Goal: Task Accomplishment & Management: Manage account settings

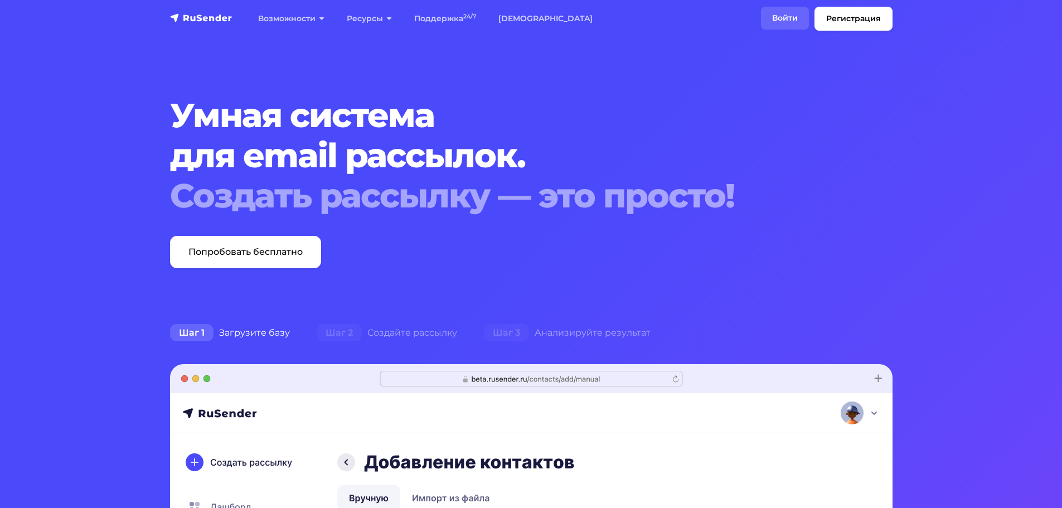
click at [767, 22] on link "Войти" at bounding box center [785, 18] width 48 height 23
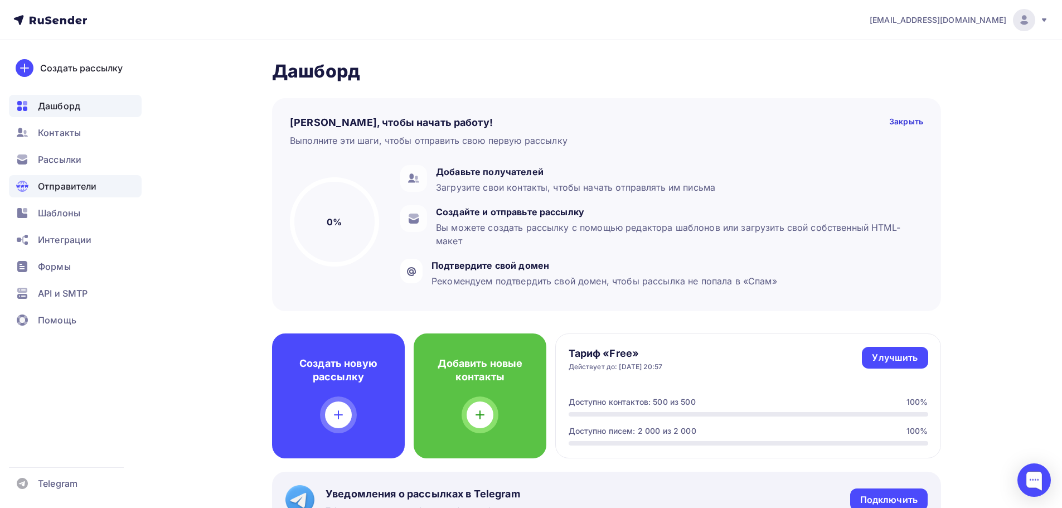
click at [65, 192] on span "Отправители" at bounding box center [67, 185] width 59 height 13
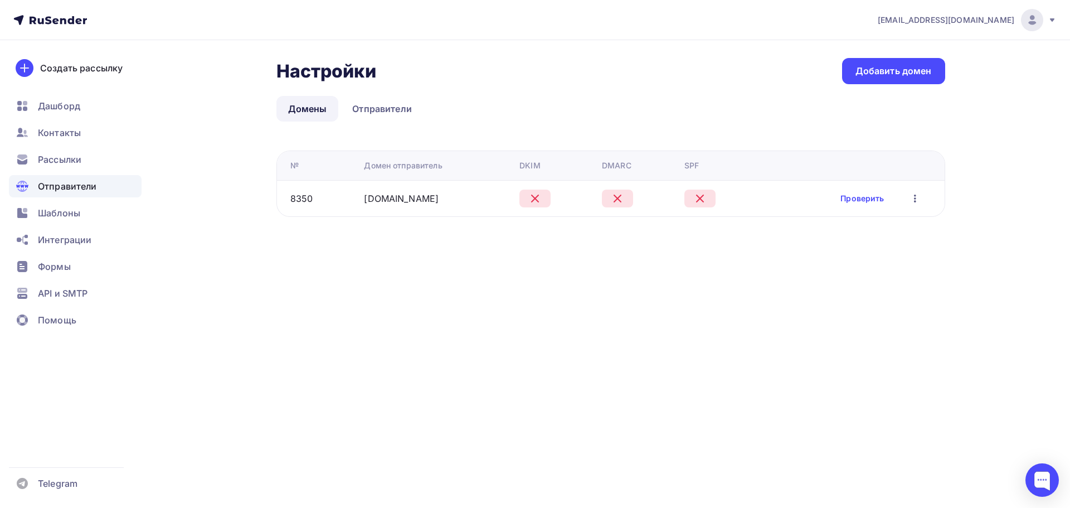
click at [886, 198] on div "Проверить Редактировать Удалить" at bounding box center [880, 198] width 81 height 14
click at [870, 200] on link "Проверить" at bounding box center [861, 198] width 43 height 11
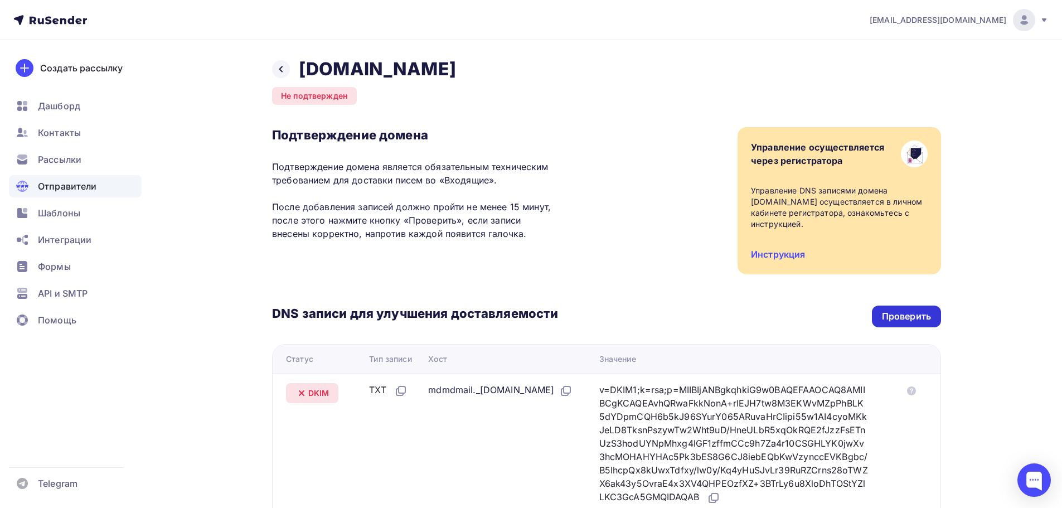
click at [880, 313] on div "Проверить" at bounding box center [906, 316] width 69 height 22
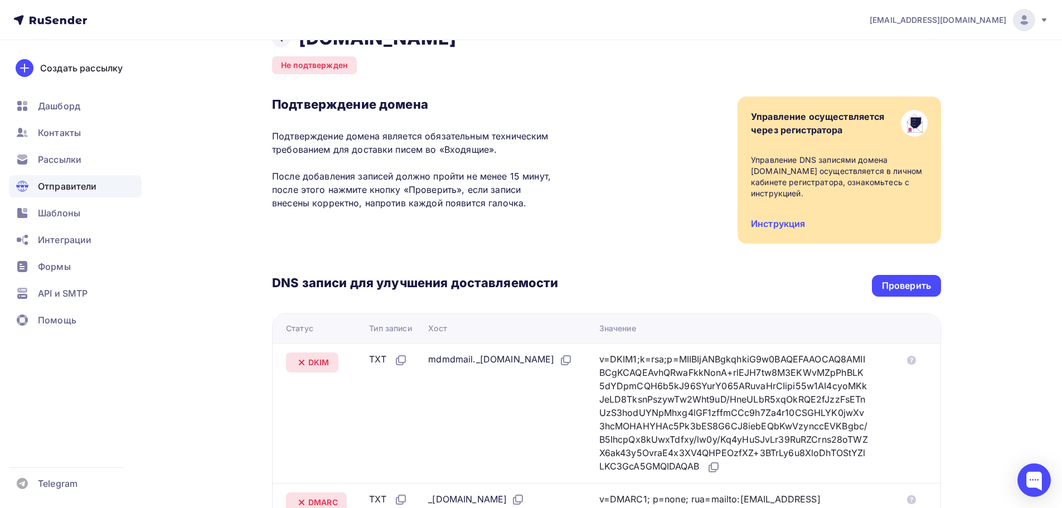
scroll to position [223, 0]
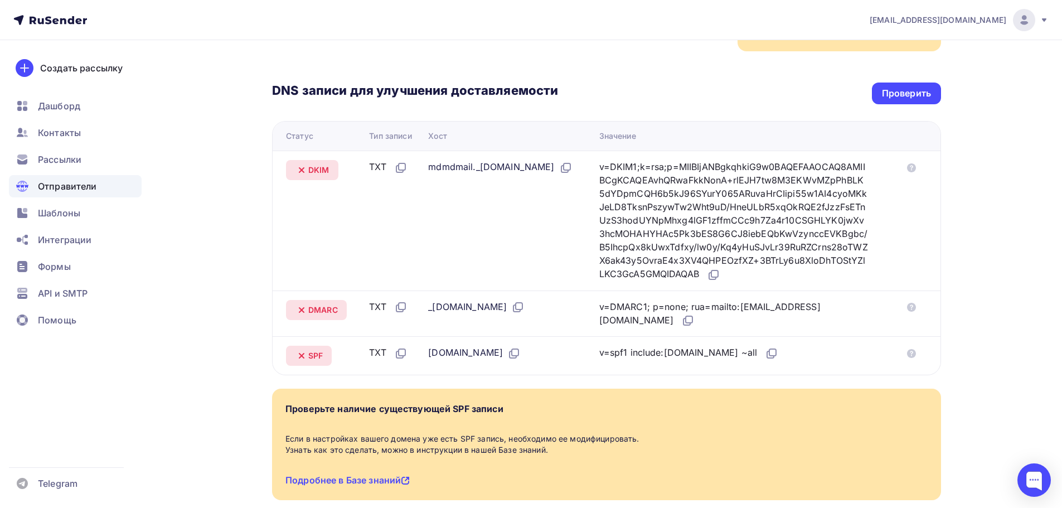
click at [878, 81] on div "DNS записи для улучшения доставляемости Проверить Статус Тип записи Хост Значен…" at bounding box center [606, 213] width 669 height 324
click at [889, 86] on div "Проверить" at bounding box center [906, 93] width 69 height 22
drag, startPoint x: 891, startPoint y: 79, endPoint x: 912, endPoint y: 100, distance: 30.0
click at [892, 79] on div "DNS записи для улучшения доставляемости Проверить Статус Тип записи Хост Значен…" at bounding box center [606, 213] width 669 height 324
click at [912, 100] on div "Проверить" at bounding box center [906, 93] width 69 height 22
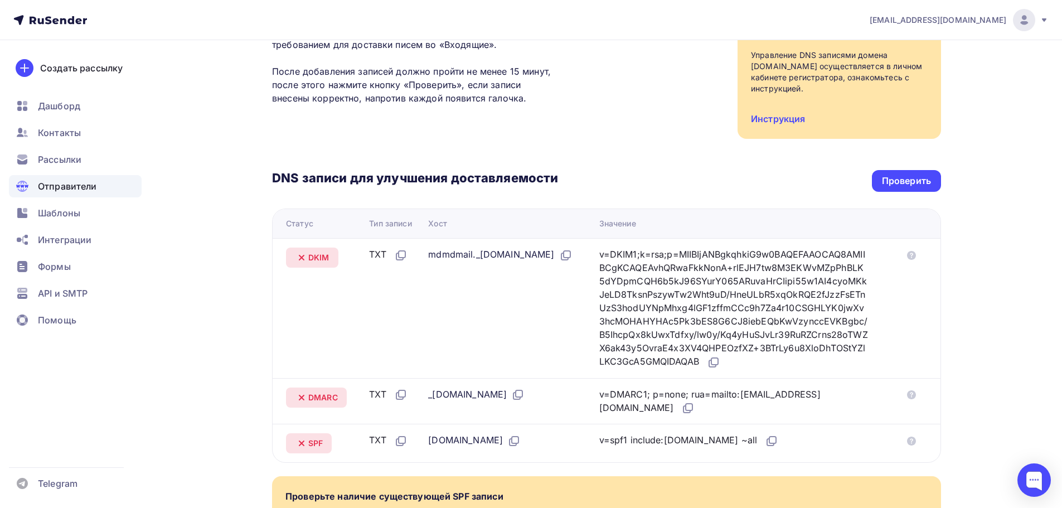
scroll to position [0, 0]
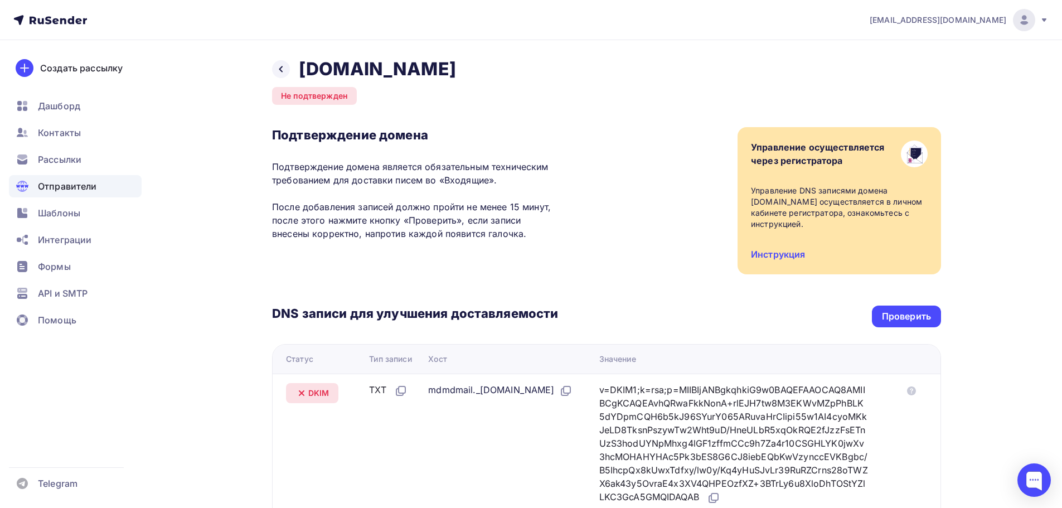
click at [890, 302] on div "DNS записи для улучшения доставляемости Проверить Статус Тип записи Хост Значен…" at bounding box center [606, 436] width 669 height 324
click at [898, 312] on div "Проверить" at bounding box center [906, 316] width 49 height 13
click at [902, 306] on div "DNS записи для улучшения доставляемости Проверить Статус Тип записи Хост Значен…" at bounding box center [606, 436] width 669 height 324
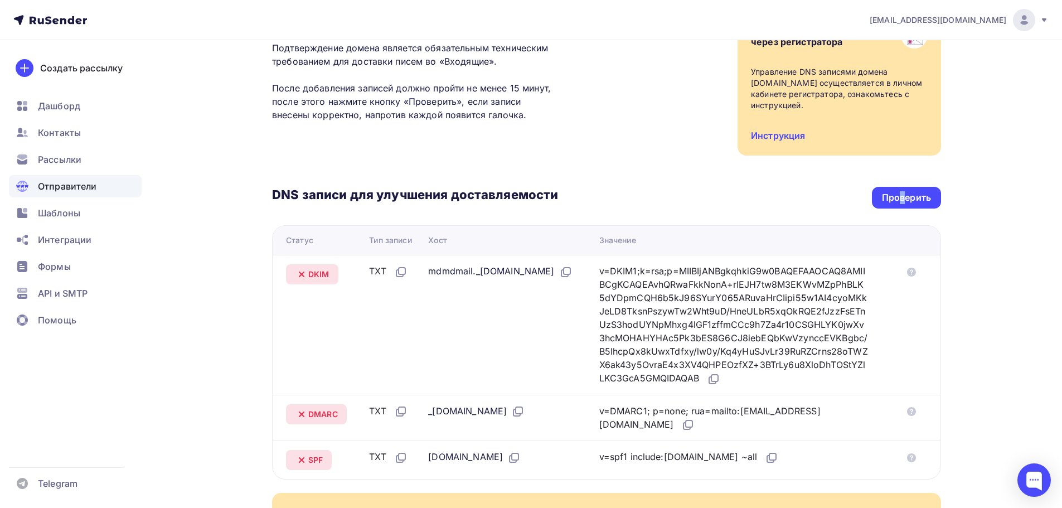
scroll to position [111, 0]
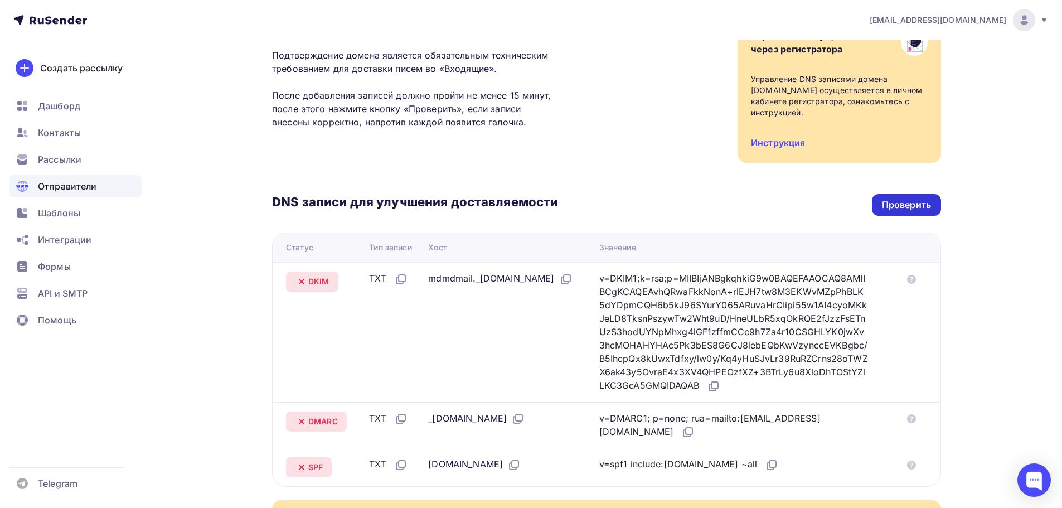
click at [916, 207] on div "Проверить" at bounding box center [906, 204] width 49 height 13
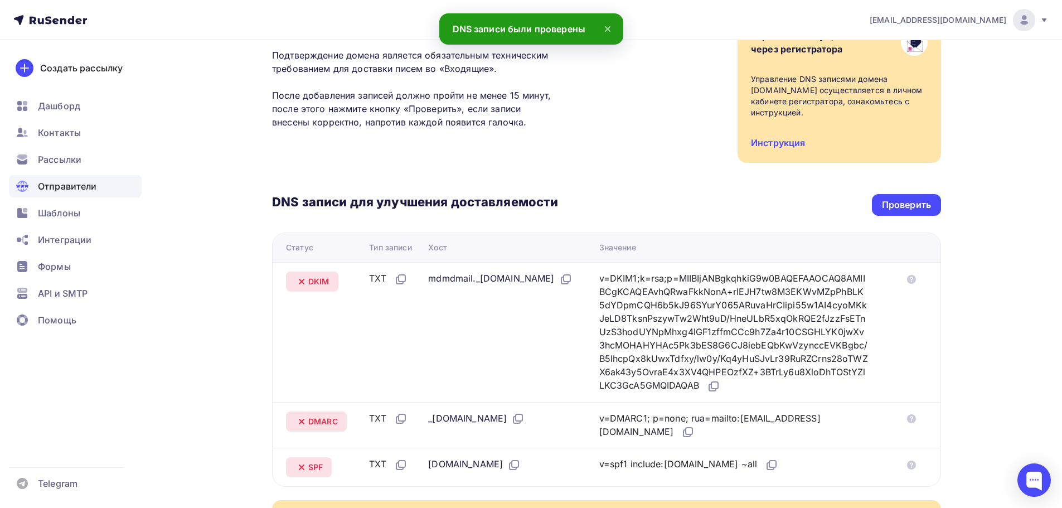
click at [626, 162] on div "Подтверждение домена Подтверждение домена является обязательным техническим тре…" at bounding box center [606, 89] width 669 height 147
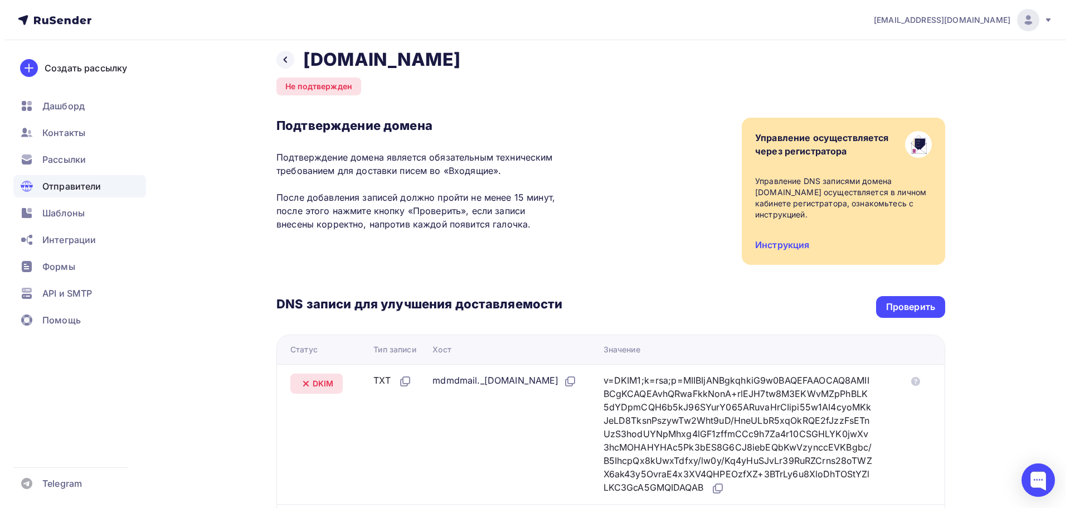
scroll to position [0, 0]
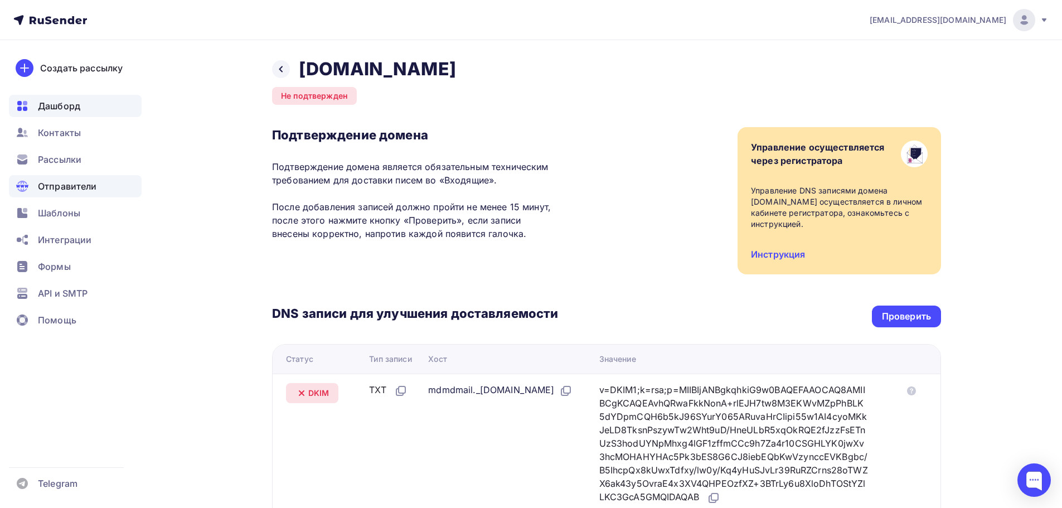
click at [72, 103] on span "Дашборд" at bounding box center [59, 105] width 42 height 13
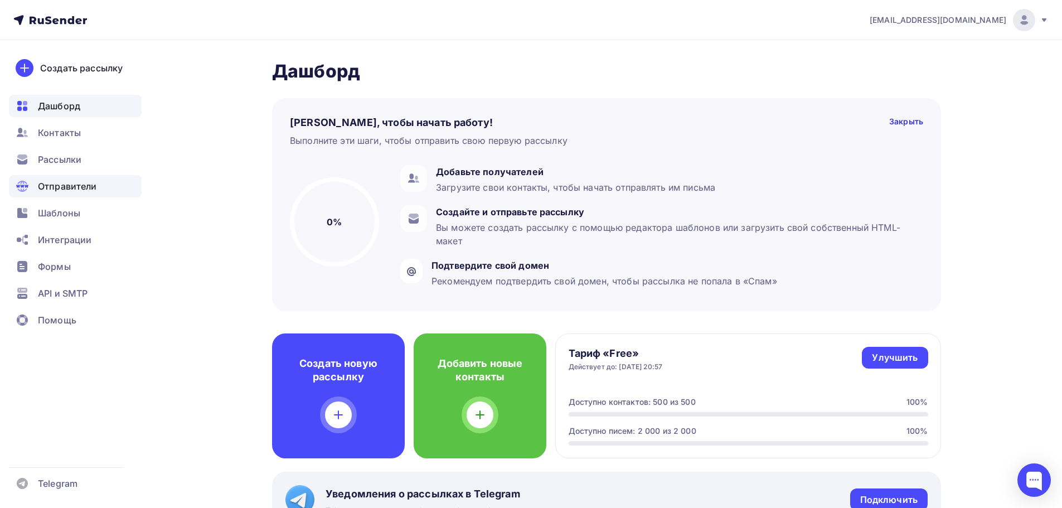
click at [109, 192] on div "Отправители" at bounding box center [75, 186] width 133 height 22
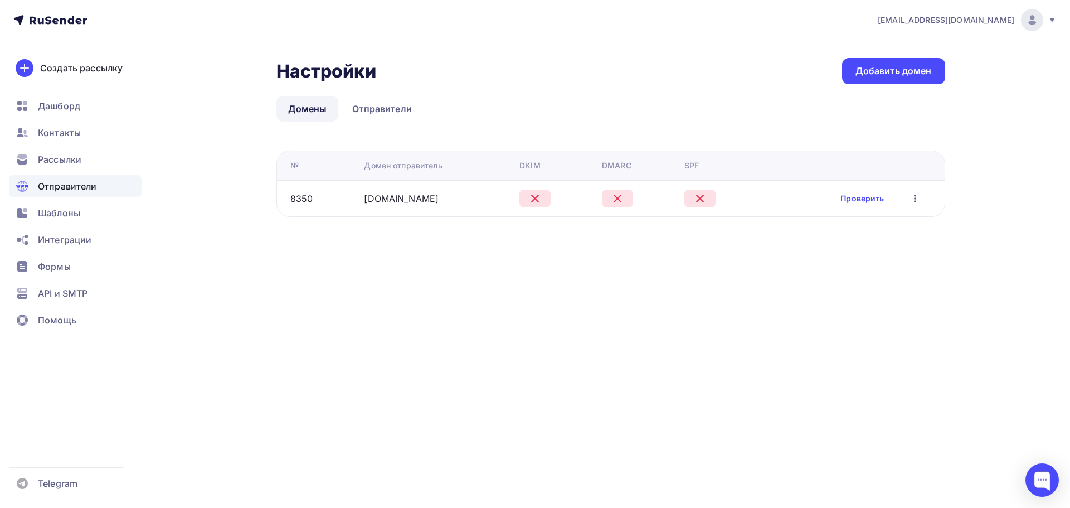
click at [358, 128] on div "Настройки Настройки Добавить домен Домены Отправители Домены Отправители № Доме…" at bounding box center [610, 137] width 669 height 159
click at [371, 115] on link "Отправители" at bounding box center [382, 109] width 83 height 26
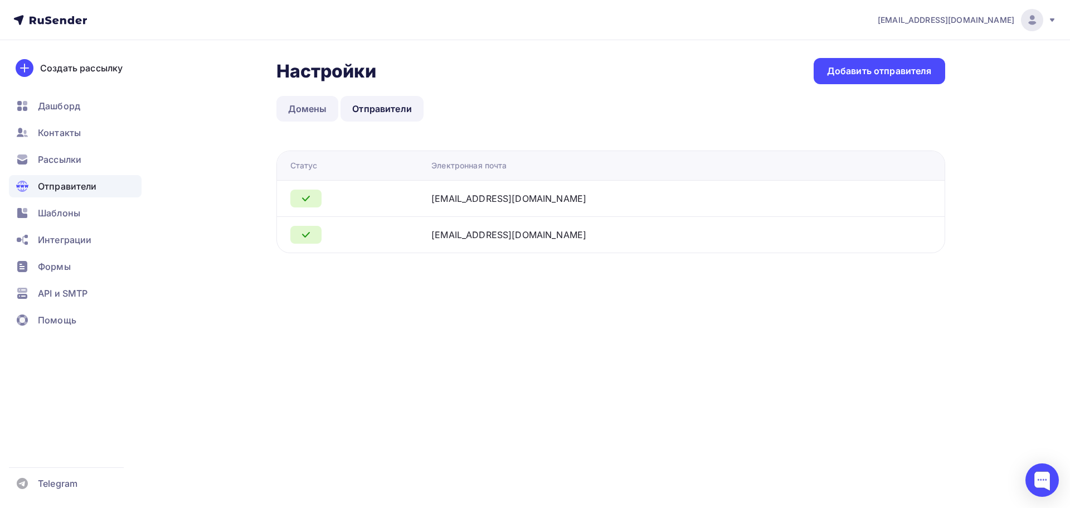
click at [316, 109] on link "Домены" at bounding box center [307, 109] width 62 height 26
